Goal: Find specific page/section: Find specific page/section

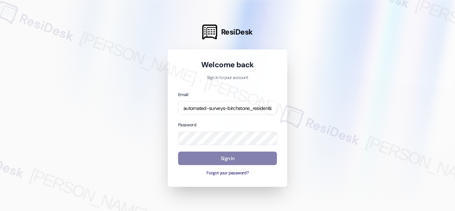
scroll to position [0, 91]
type input "automated-surveys-birchstone_residential-resen.fifteen@birchstone_[DOMAIN_NAME]"
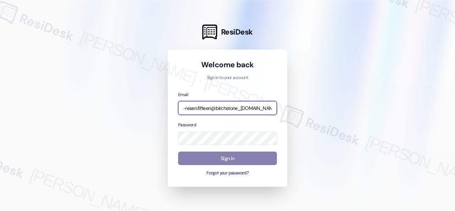
scroll to position [0, 0]
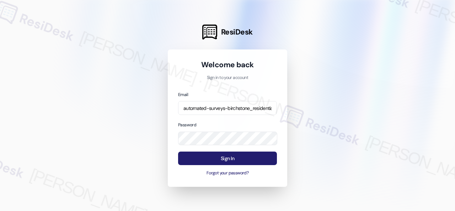
click at [236, 160] on button "Sign In" at bounding box center [227, 158] width 99 height 14
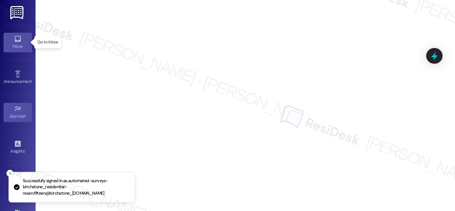
click at [16, 41] on icon at bounding box center [18, 39] width 6 height 6
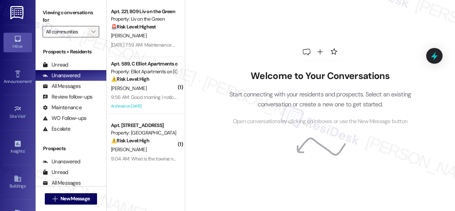
click at [93, 34] on span "" at bounding box center [93, 31] width 7 height 11
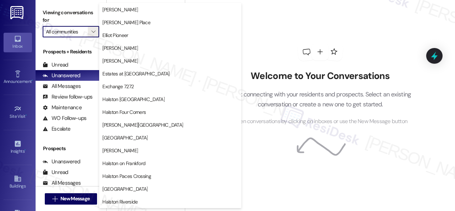
scroll to position [284, 0]
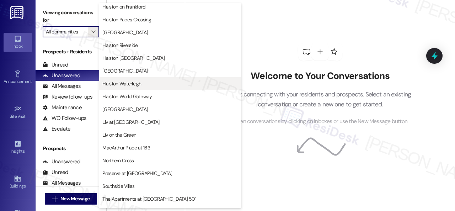
click at [132, 86] on span "Halston Waterleigh" at bounding box center [121, 83] width 39 height 7
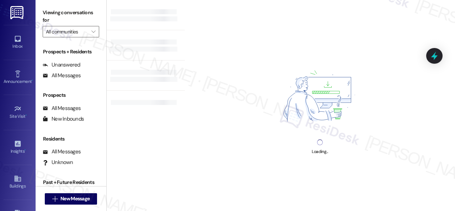
type input "Halston Waterleigh"
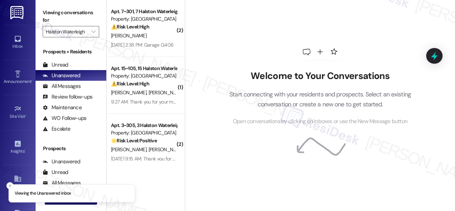
scroll to position [10, 0]
